Goal: Task Accomplishment & Management: Manage account settings

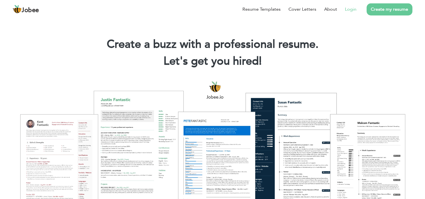
click at [353, 11] on link "Login" at bounding box center [351, 9] width 12 height 7
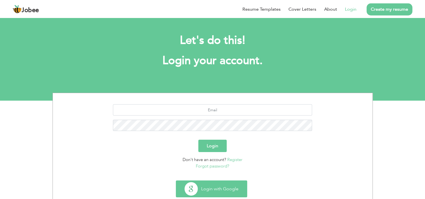
click at [203, 189] on button "Login with Google" at bounding box center [211, 189] width 71 height 16
